Goal: Task Accomplishment & Management: Complete application form

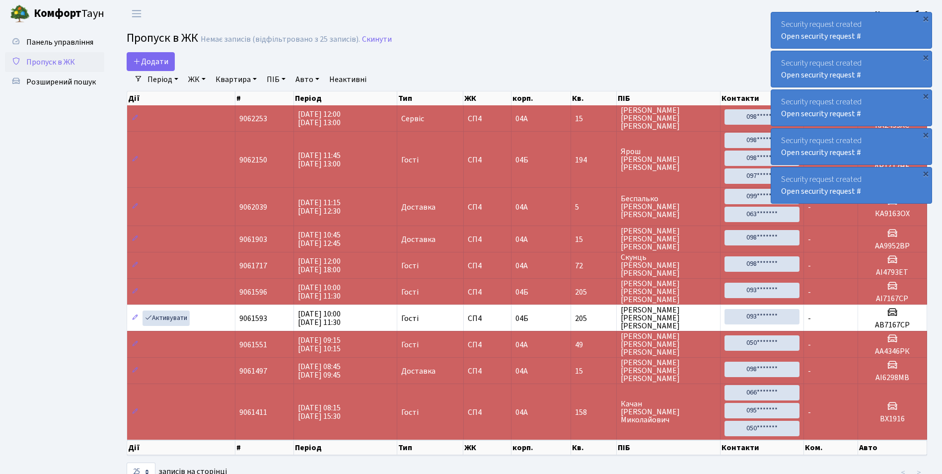
select select "25"
click at [156, 62] on span "Додати" at bounding box center [150, 61] width 35 height 11
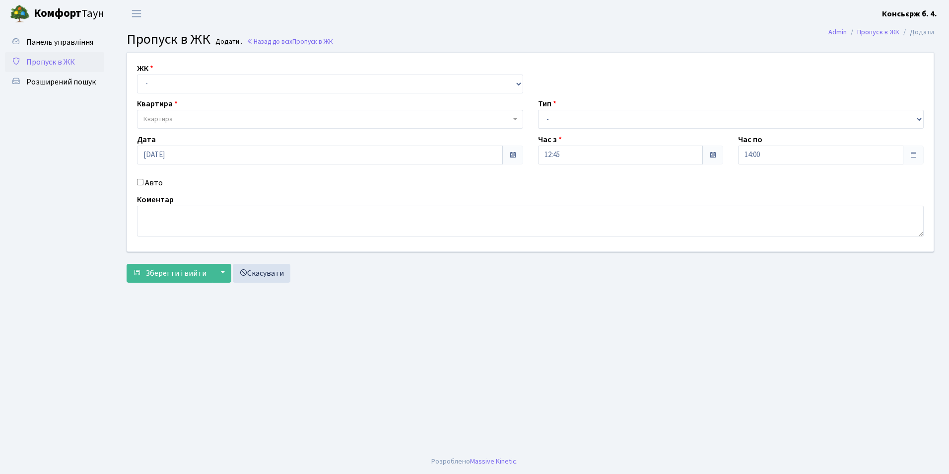
click at [167, 68] on div "ЖК - [STREET_ADDRESS]" at bounding box center [330, 78] width 401 height 31
click at [163, 80] on select "- [STREET_ADDRESS]" at bounding box center [330, 83] width 386 height 19
select select "325"
click at [137, 74] on select "- [STREET_ADDRESS]" at bounding box center [330, 83] width 386 height 19
select select
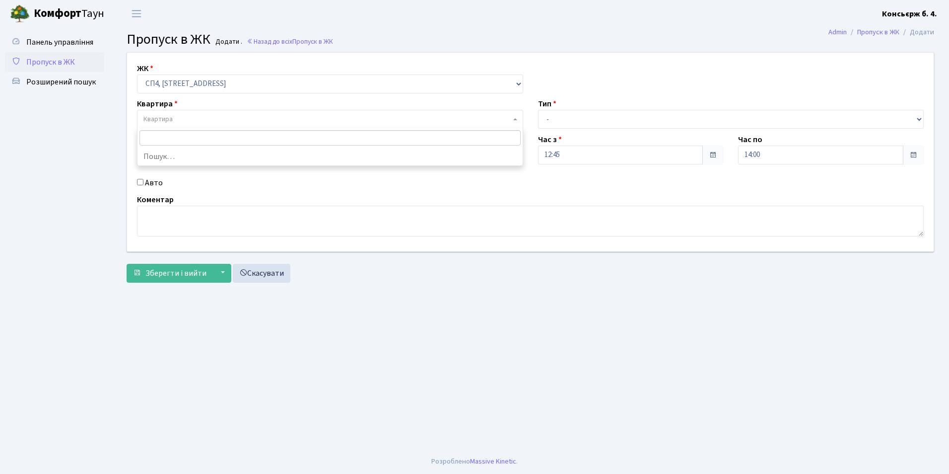
click at [165, 120] on span "Квартира" at bounding box center [158, 119] width 29 height 10
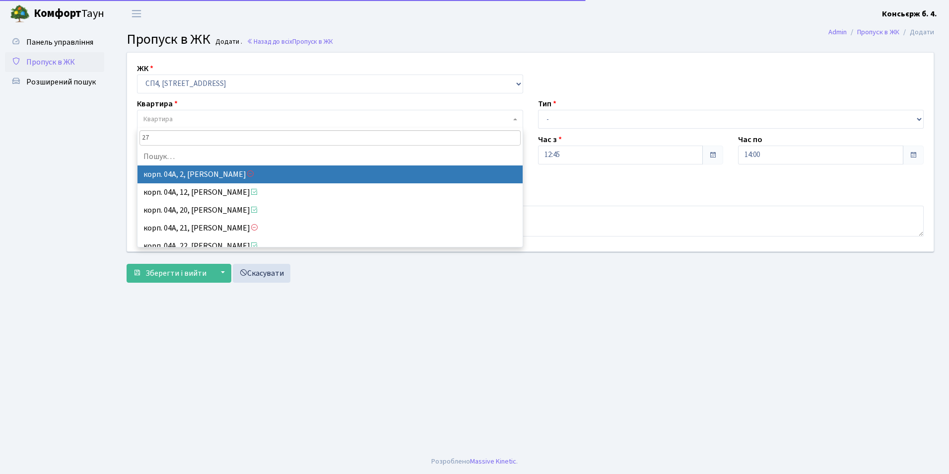
type input "274"
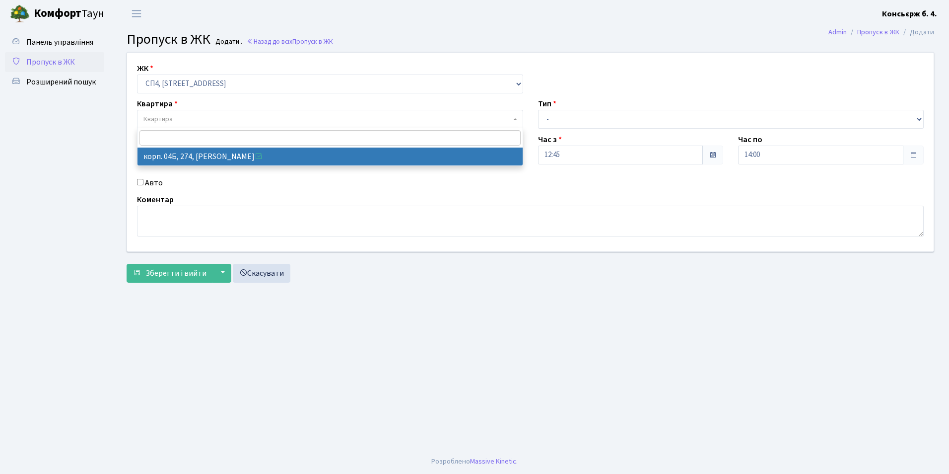
click at [563, 107] on div "Тип - Доставка Таксі Гості Сервіс" at bounding box center [731, 113] width 401 height 31
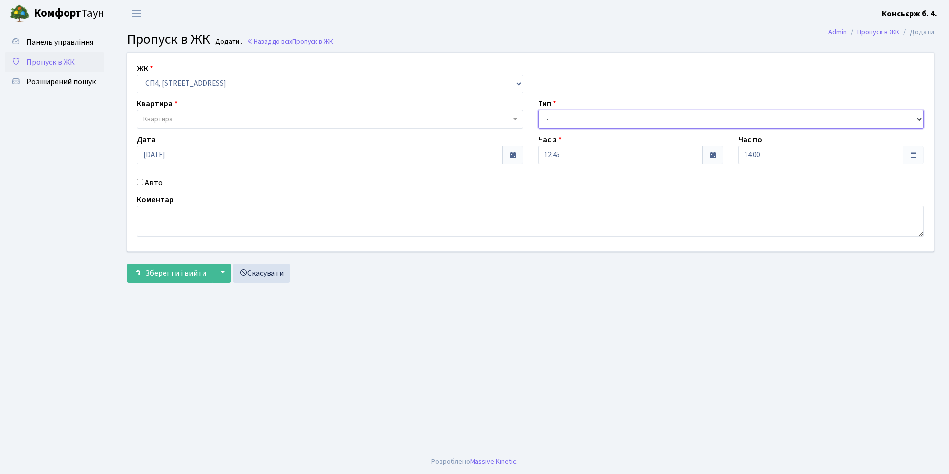
click at [573, 118] on select "- Доставка Таксі Гості Сервіс" at bounding box center [731, 119] width 386 height 19
select select "18"
click at [538, 110] on select "- Доставка Таксі Гості Сервіс" at bounding box center [731, 119] width 386 height 19
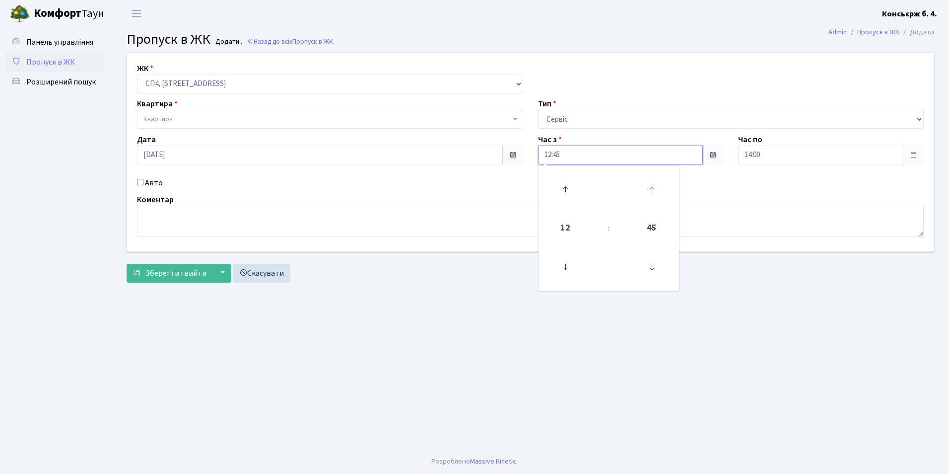
click at [567, 153] on input "12:45" at bounding box center [620, 154] width 165 height 19
click at [565, 268] on icon at bounding box center [565, 267] width 27 height 27
click at [563, 190] on icon at bounding box center [565, 189] width 27 height 27
click at [652, 190] on icon at bounding box center [652, 189] width 27 height 27
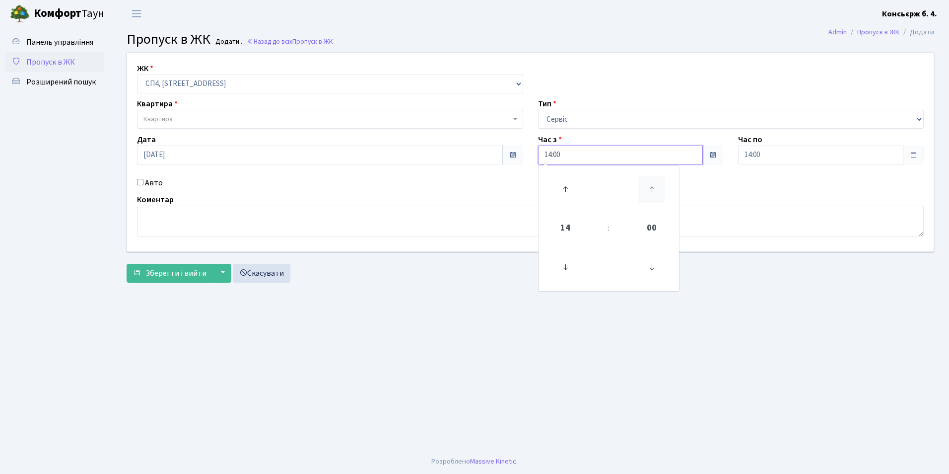
click at [653, 189] on icon at bounding box center [652, 189] width 27 height 27
click at [564, 265] on icon at bounding box center [565, 267] width 27 height 27
click at [565, 186] on icon at bounding box center [565, 189] width 27 height 27
type input "14:30"
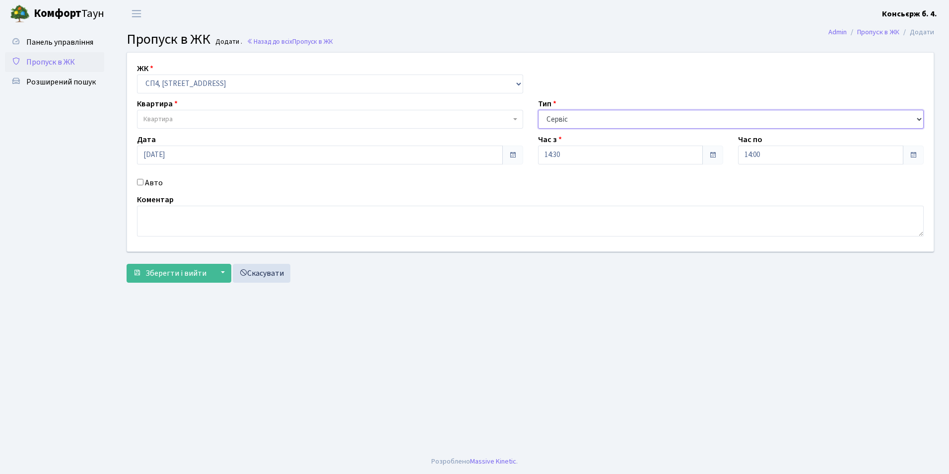
click at [575, 119] on select "- Доставка Таксі Гості Сервіс" at bounding box center [731, 119] width 386 height 19
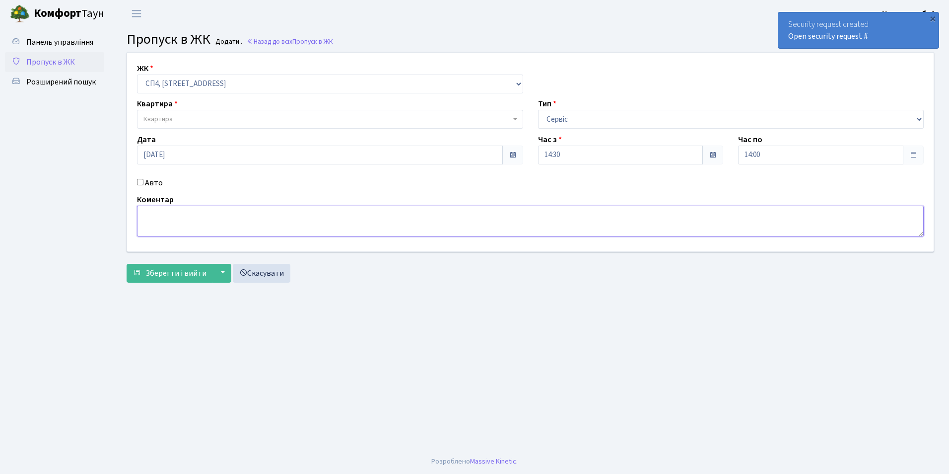
click at [148, 219] on textarea at bounding box center [530, 221] width 787 height 31
type textarea "[PERSON_NAME]"
click at [182, 274] on span "Зберегти і вийти" at bounding box center [175, 273] width 61 height 11
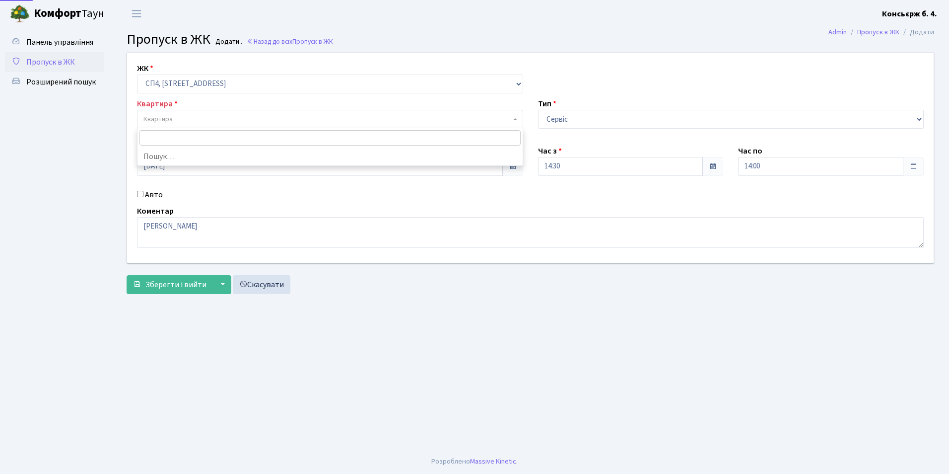
click at [163, 117] on span "Квартира" at bounding box center [158, 119] width 29 height 10
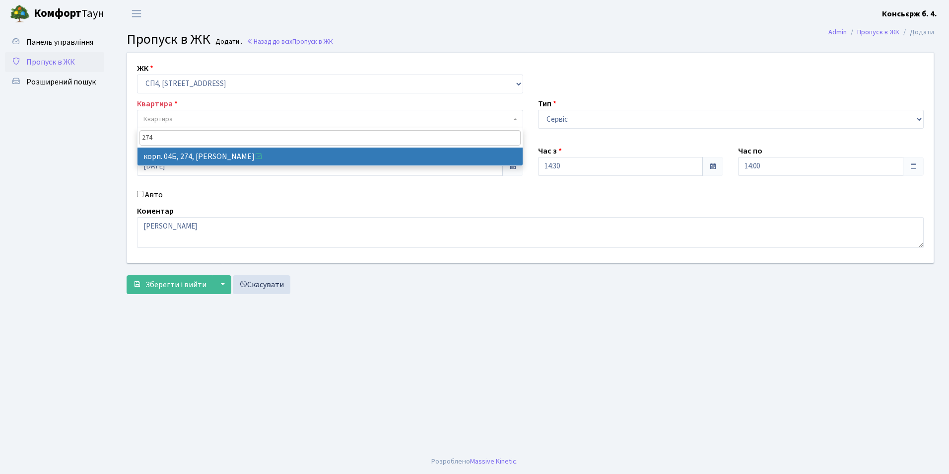
type input "274"
select select "21302"
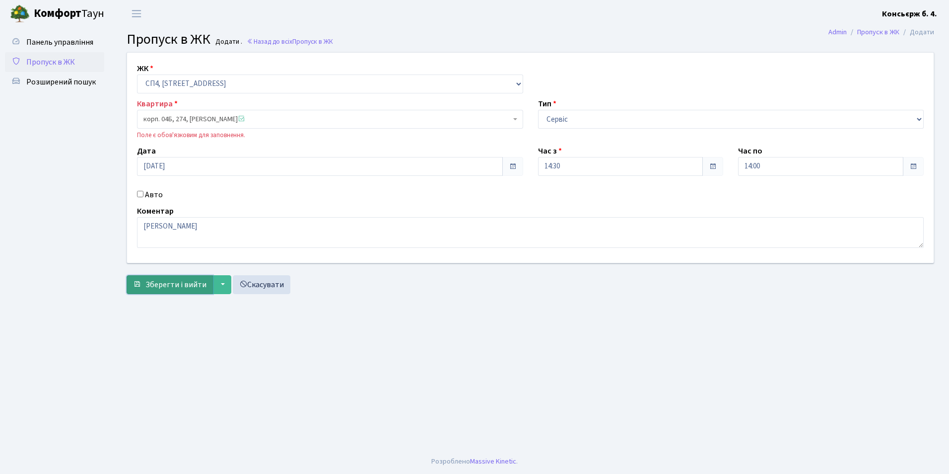
click at [191, 285] on span "Зберегти і вийти" at bounding box center [175, 284] width 61 height 11
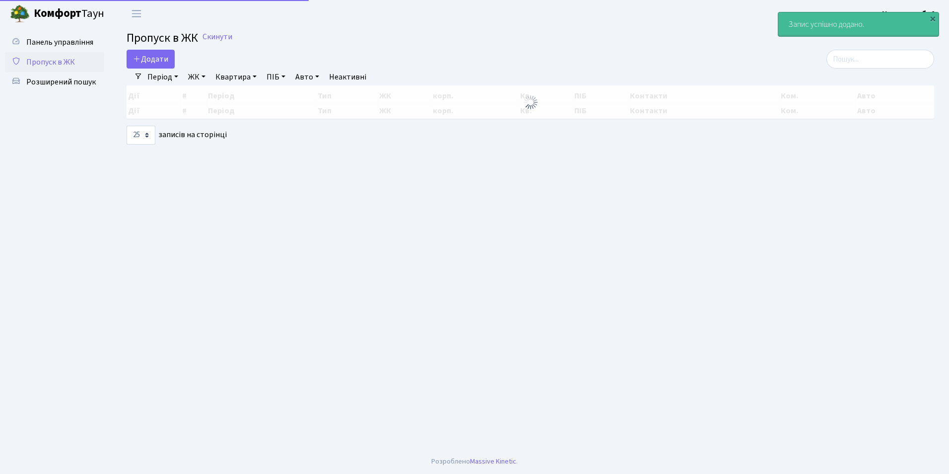
select select "25"
